Goal: Task Accomplishment & Management: Manage account settings

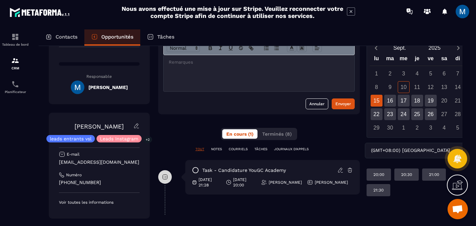
scroll to position [53, 0]
click at [216, 79] on div at bounding box center [258, 74] width 191 height 36
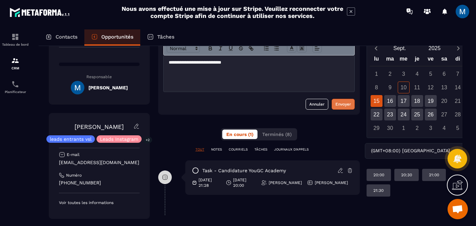
click at [338, 108] on button "Envoyer" at bounding box center [342, 104] width 23 height 11
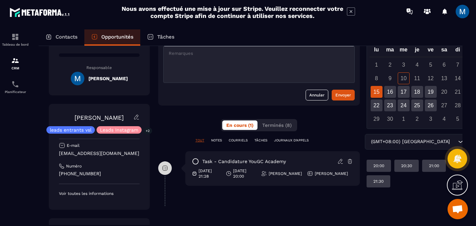
scroll to position [0, 0]
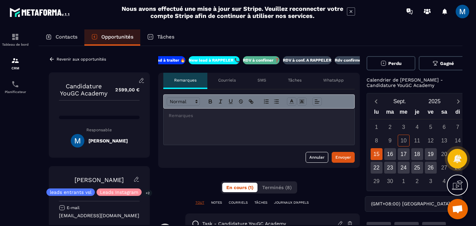
click at [290, 60] on p "RDV à conf. A RAPPELER" at bounding box center [307, 60] width 48 height 5
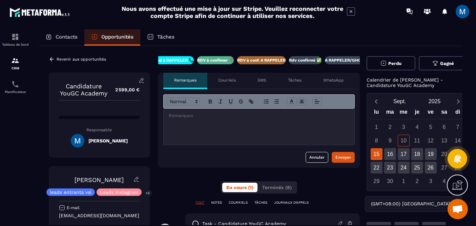
scroll to position [0, 61]
click at [51, 58] on icon at bounding box center [52, 59] width 6 height 6
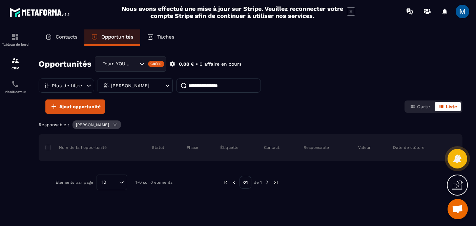
click at [143, 67] on div "Search for option" at bounding box center [149, 64] width 23 height 7
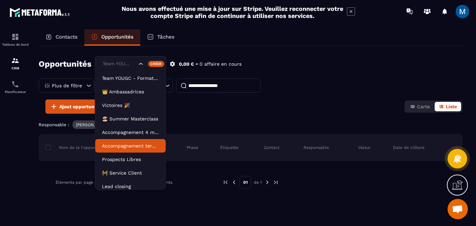
scroll to position [3, 0]
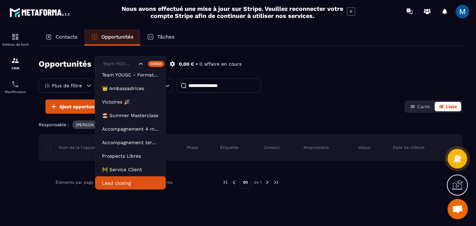
click at [138, 181] on p "Lead closing" at bounding box center [130, 183] width 57 height 7
